Goal: Information Seeking & Learning: Learn about a topic

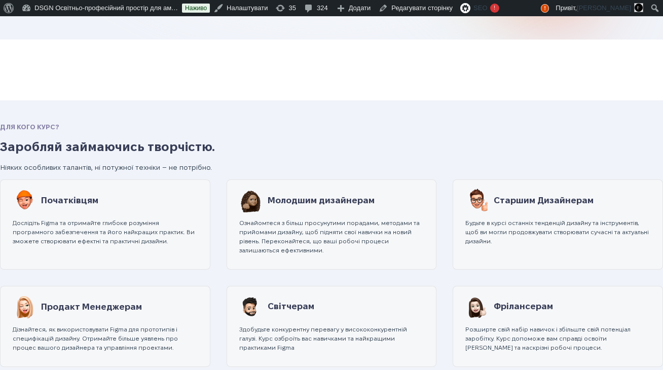
scroll to position [363, 0]
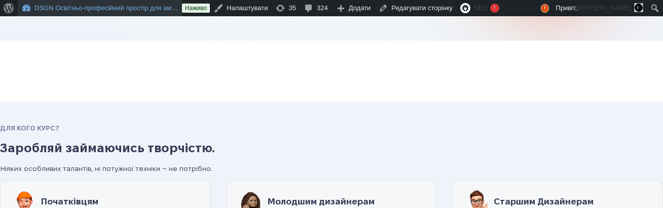
scroll to position [363, 0]
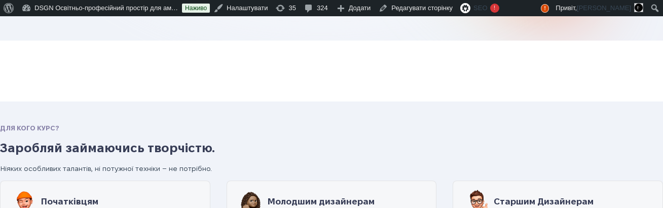
click at [130, 154] on h2 "Заробляй займаючись творчістю." at bounding box center [331, 147] width 663 height 17
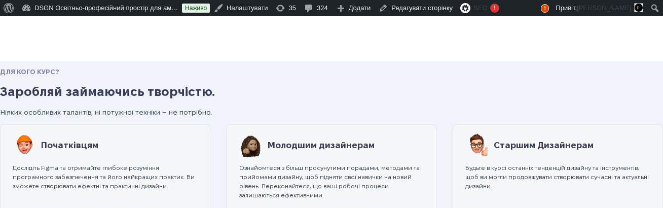
scroll to position [432, 0]
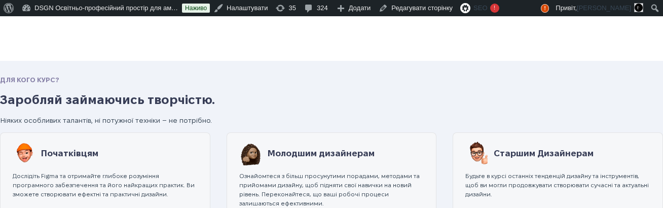
scroll to position [411, 0]
click at [206, 107] on h2 "Заробляй займаючись творчістю." at bounding box center [331, 99] width 663 height 17
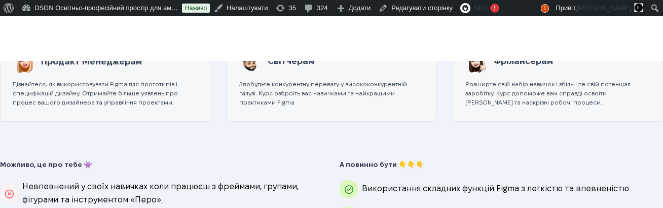
scroll to position [721, 0]
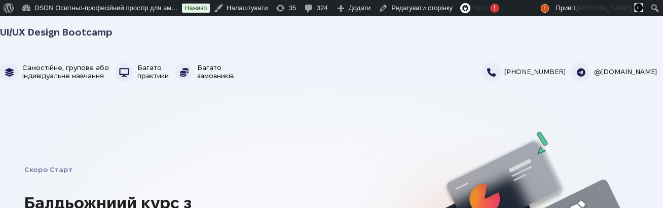
scroll to position [721, 0]
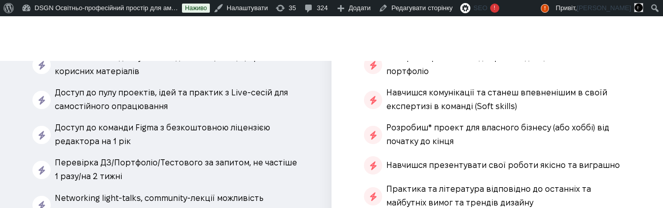
scroll to position [3949, 0]
